Goal: Register for event/course

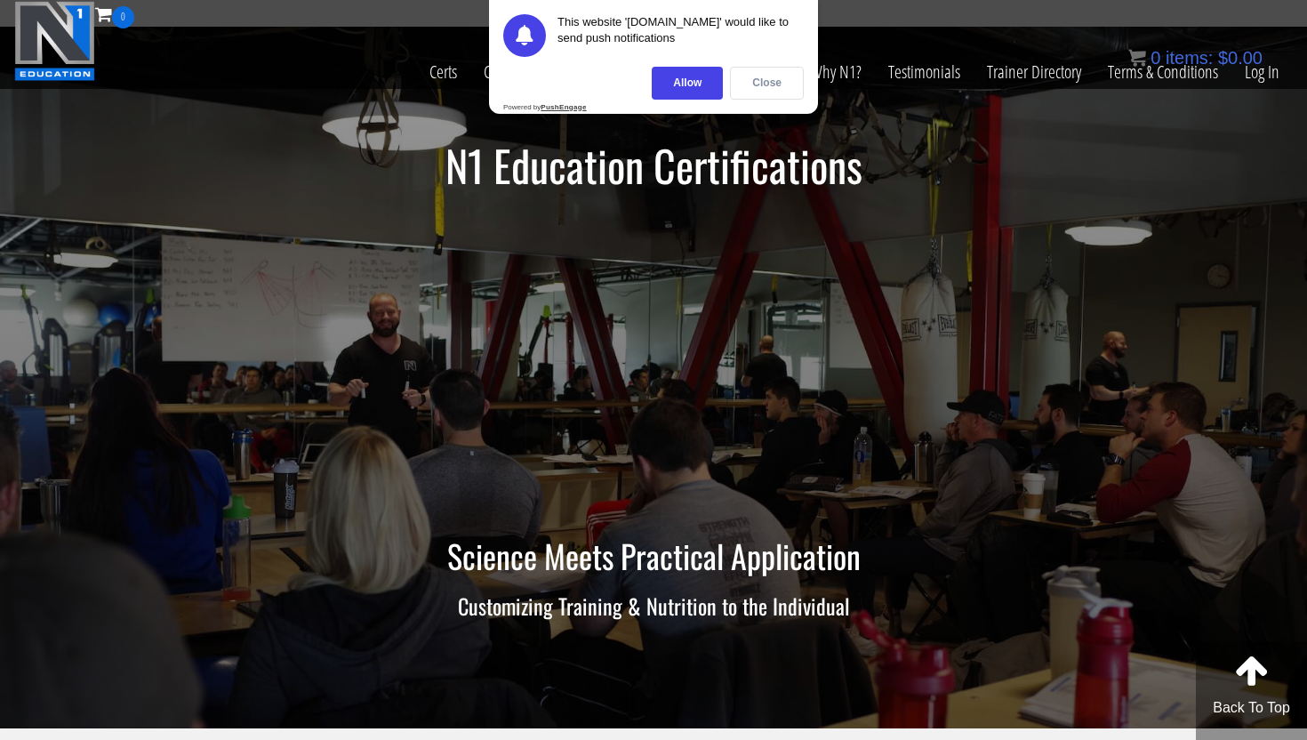
click at [777, 73] on div "Close" at bounding box center [767, 83] width 74 height 33
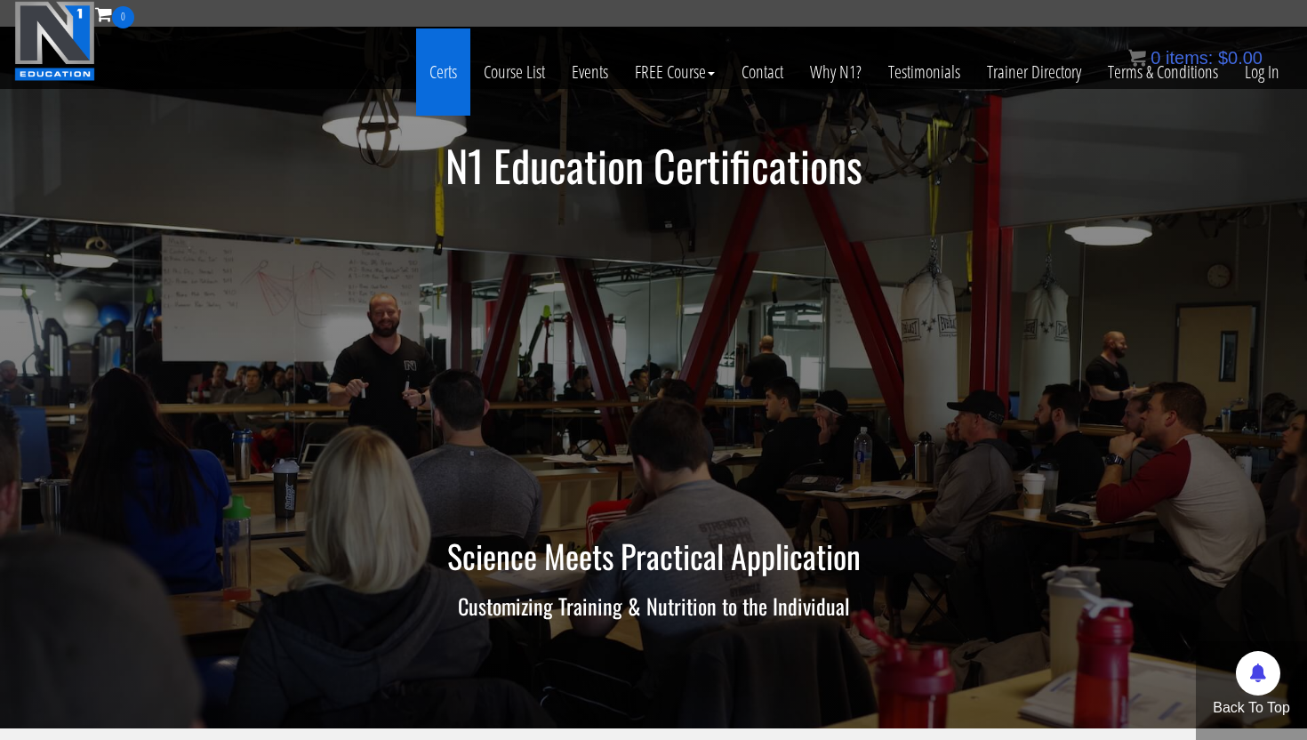
click at [452, 68] on link "Certs" at bounding box center [443, 71] width 54 height 87
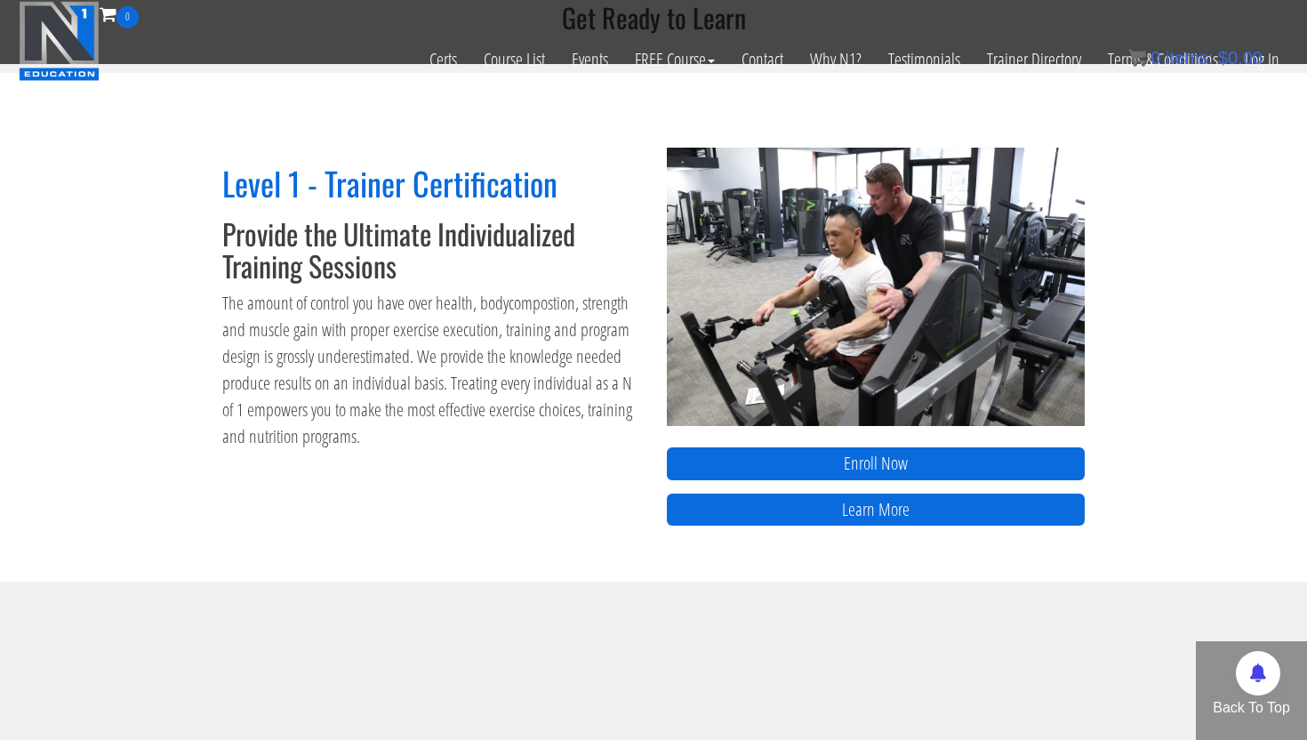
scroll to position [659, 0]
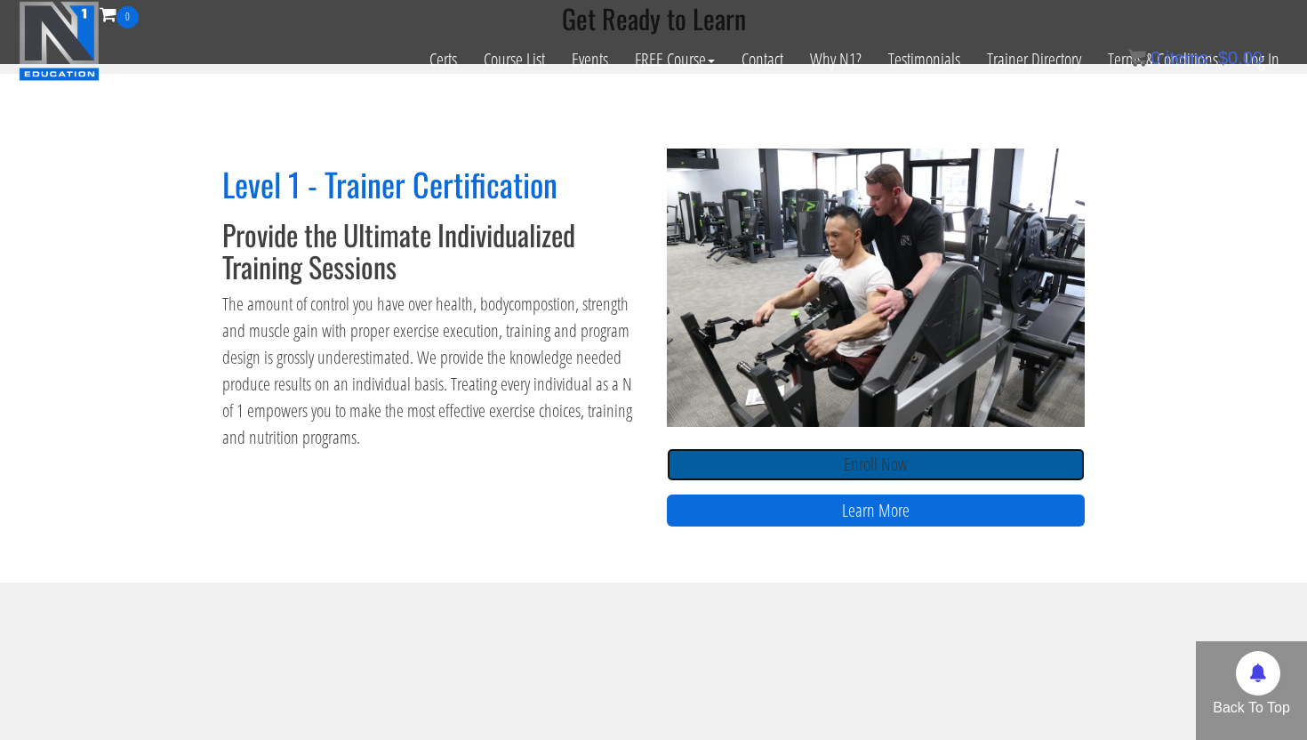
click at [723, 453] on link "Enroll Now" at bounding box center [876, 464] width 418 height 33
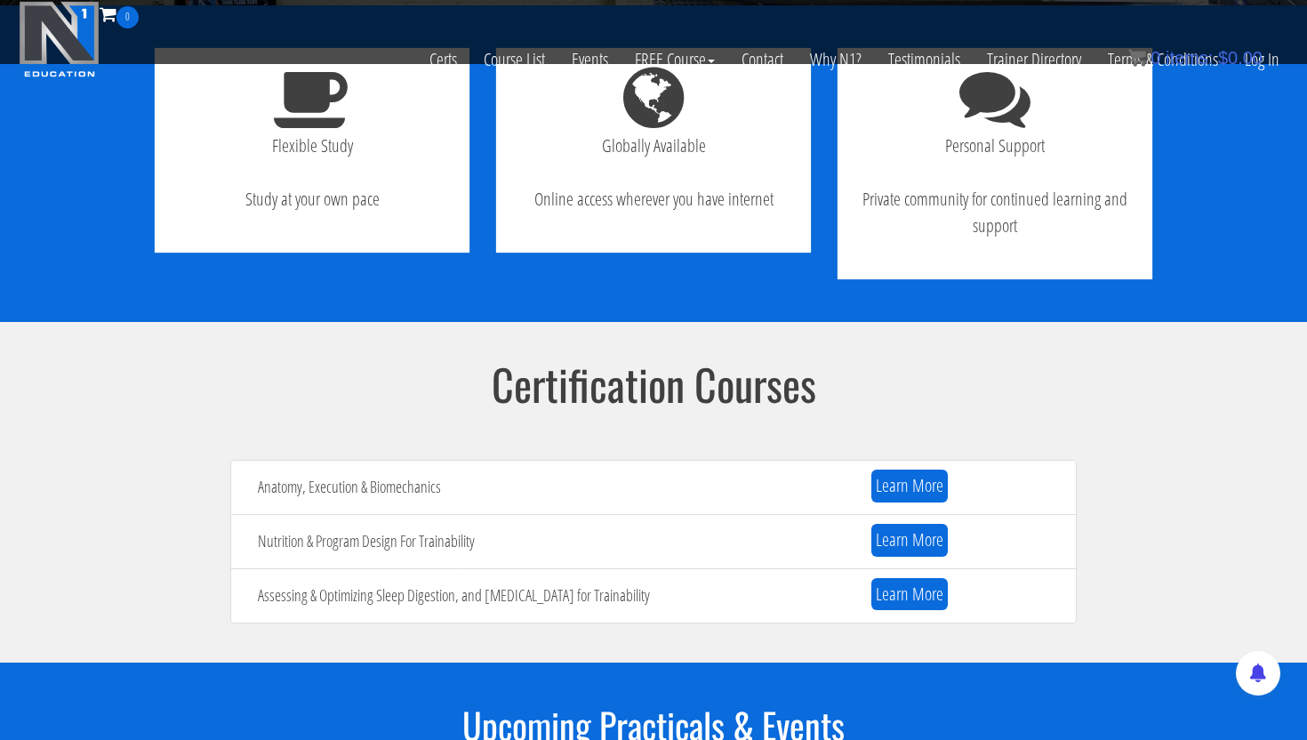
scroll to position [1548, 0]
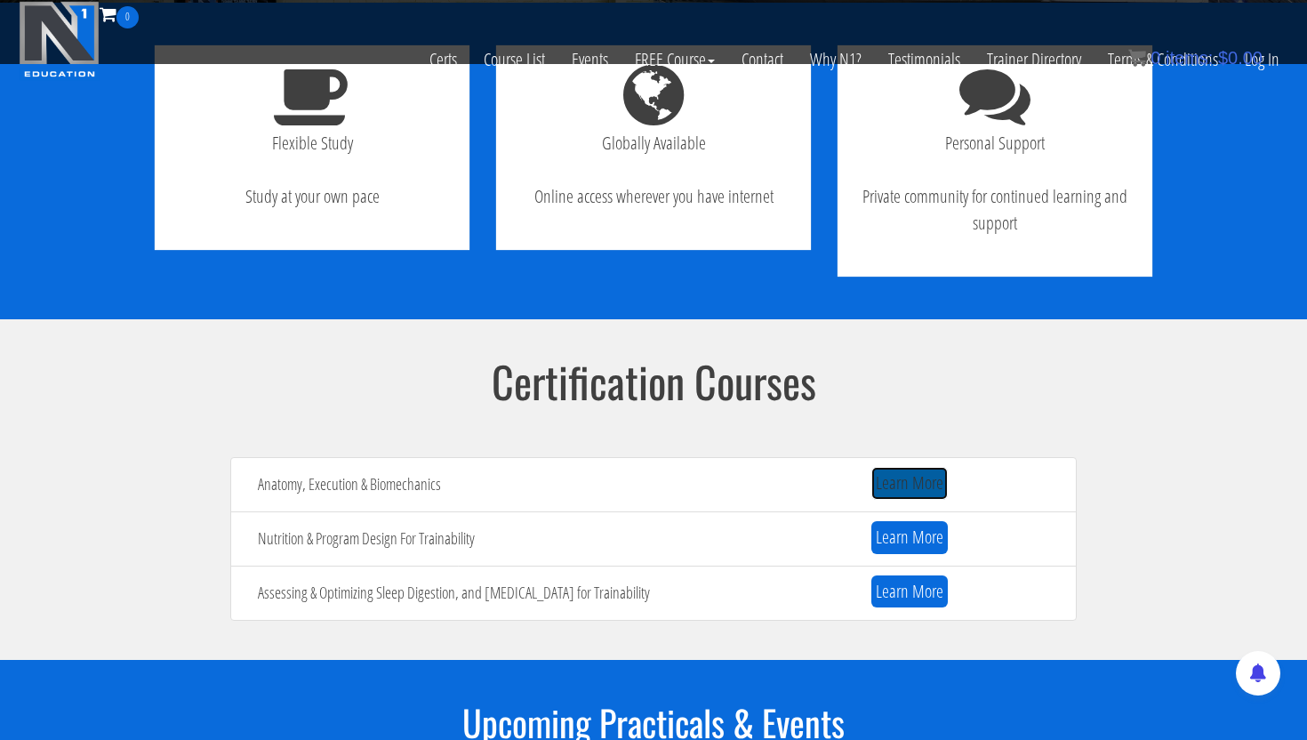
click at [896, 484] on link "Learn More" at bounding box center [910, 483] width 76 height 33
